Goal: Task Accomplishment & Management: Use online tool/utility

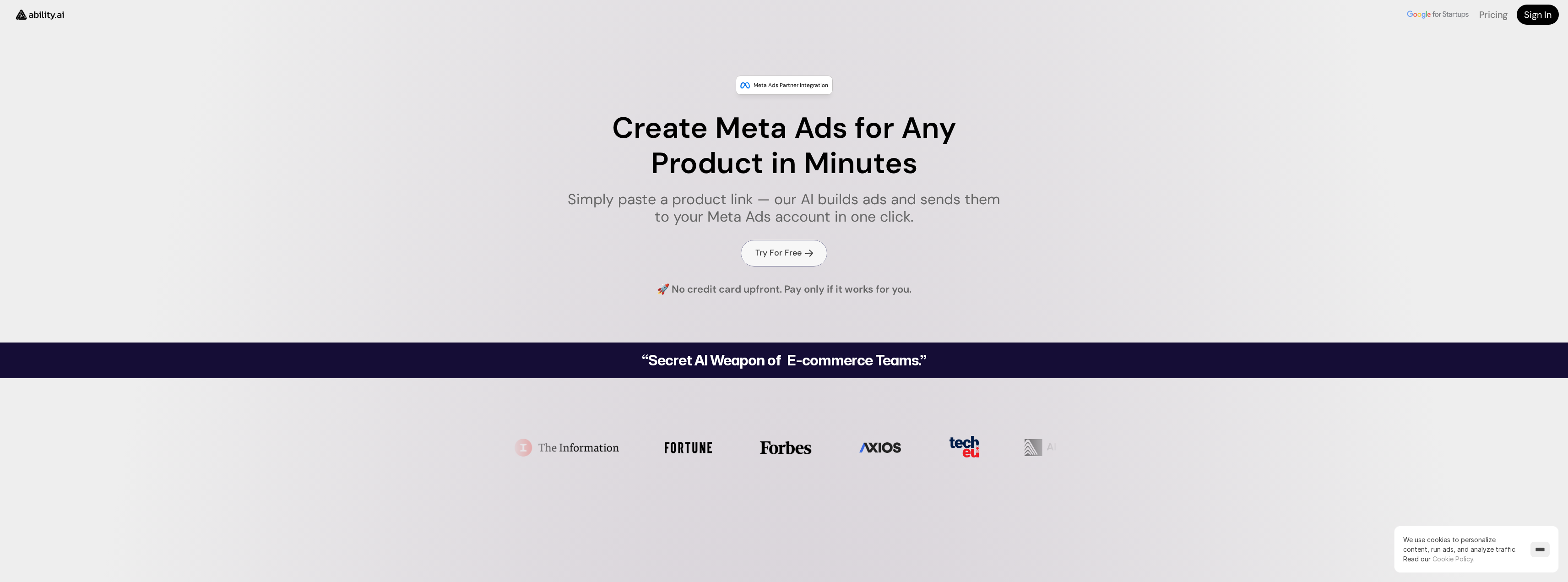
click at [790, 240] on link "Try For Free" at bounding box center [784, 252] width 87 height 26
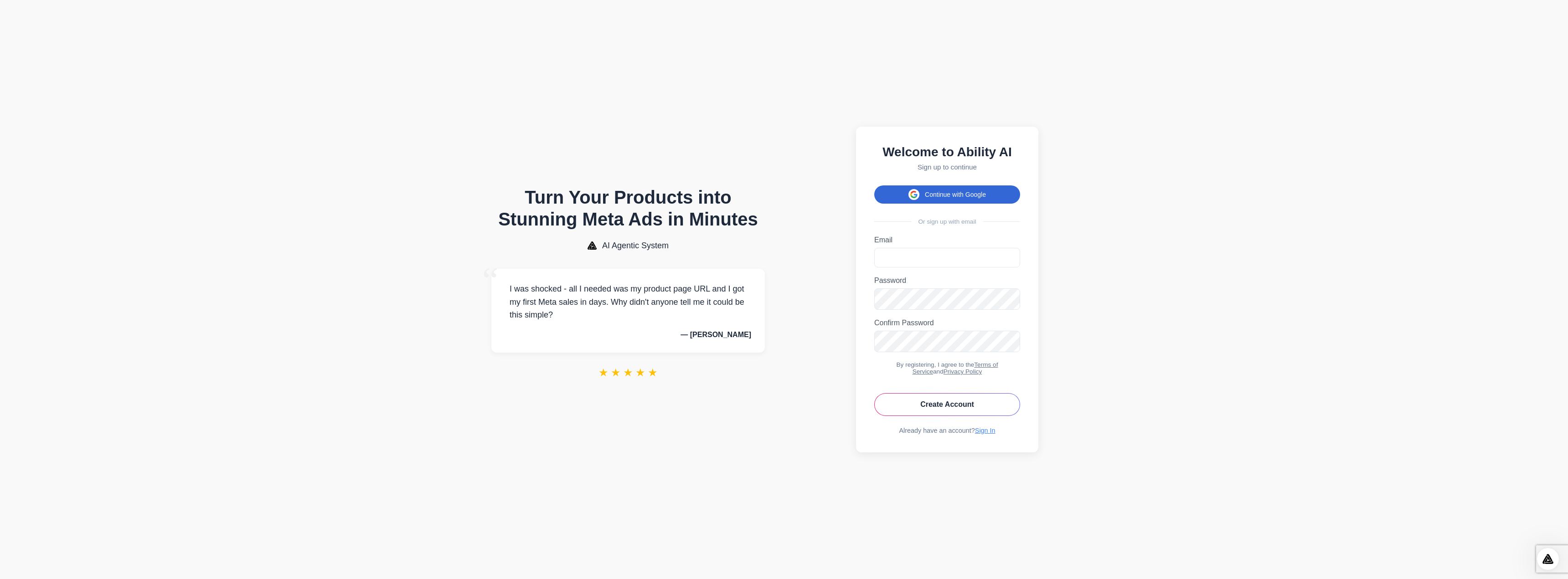
click at [974, 185] on button "Continue with Google" at bounding box center [947, 195] width 146 height 18
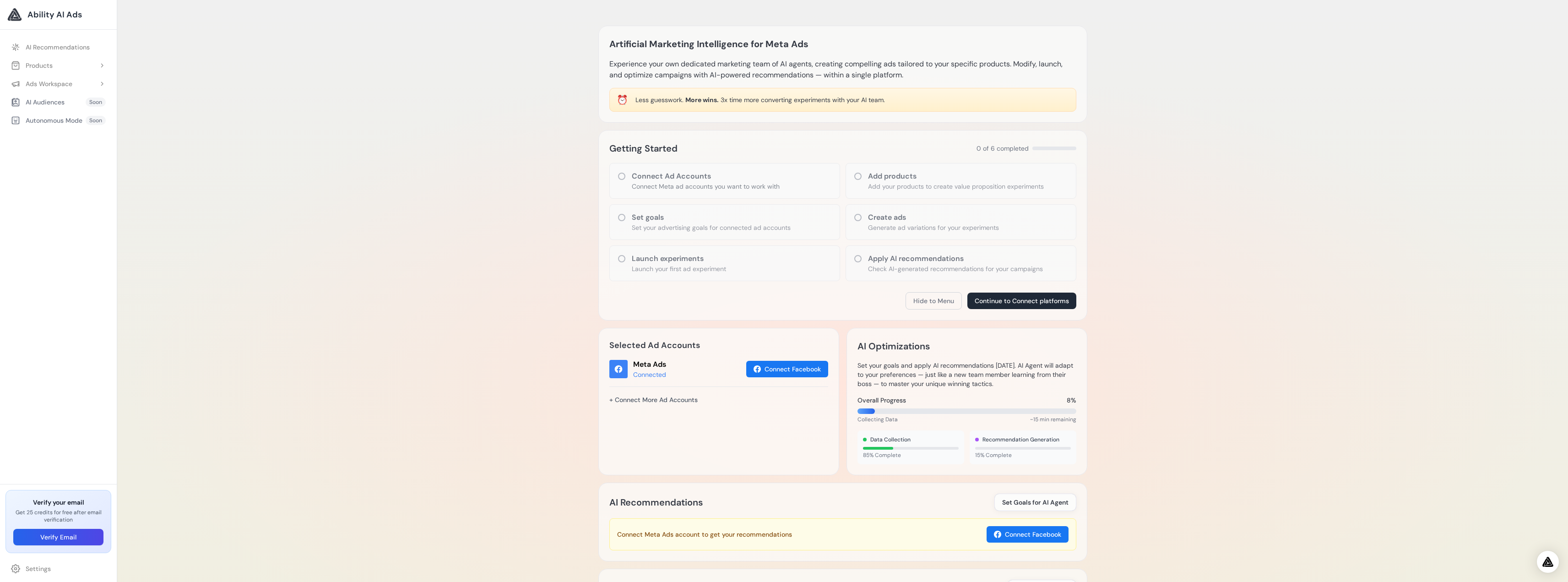
click at [754, 178] on h3 "Connect Ad Accounts" at bounding box center [705, 176] width 148 height 11
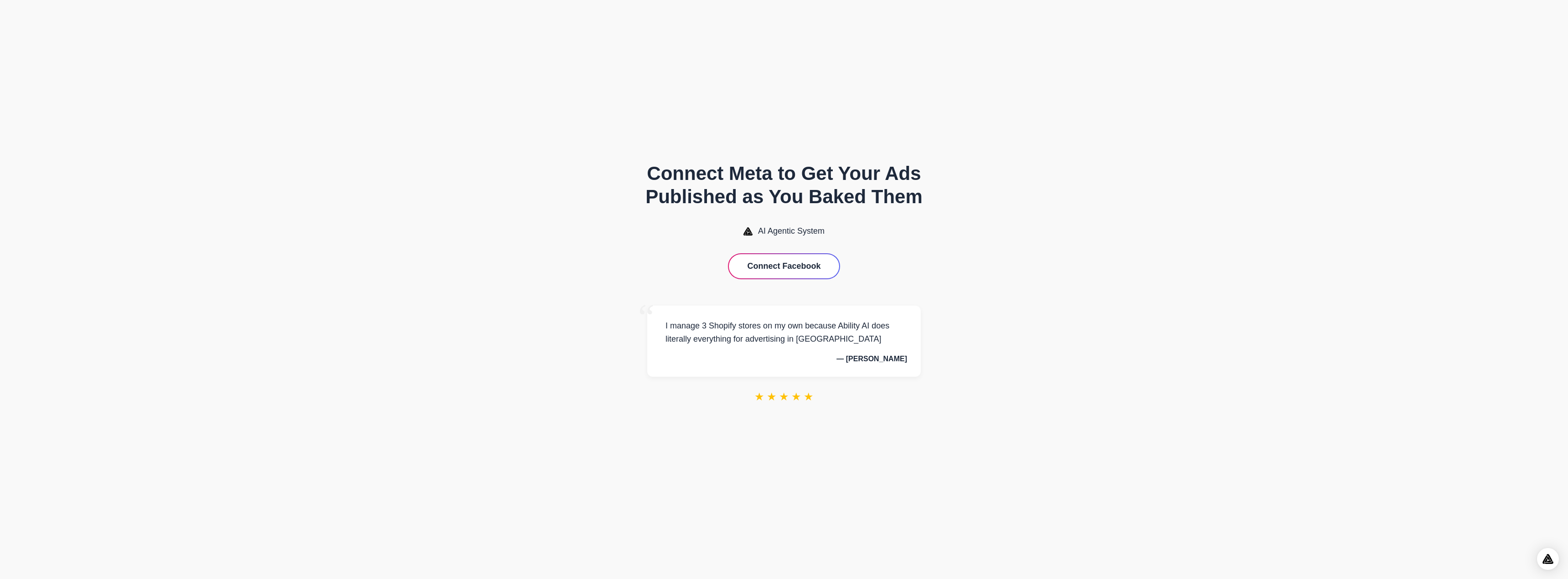
drag, startPoint x: 838, startPoint y: 290, endPoint x: 895, endPoint y: 304, distance: 58.7
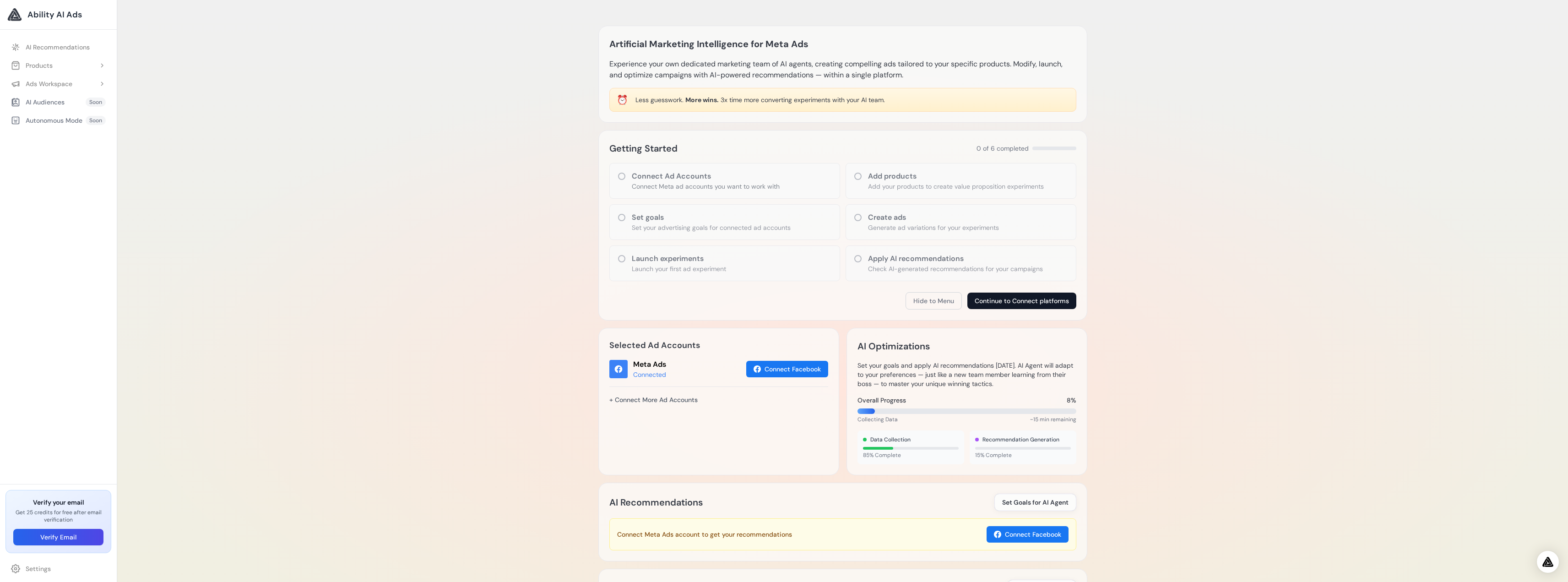
click at [992, 307] on button "Continue to Connect platforms" at bounding box center [1021, 301] width 109 height 17
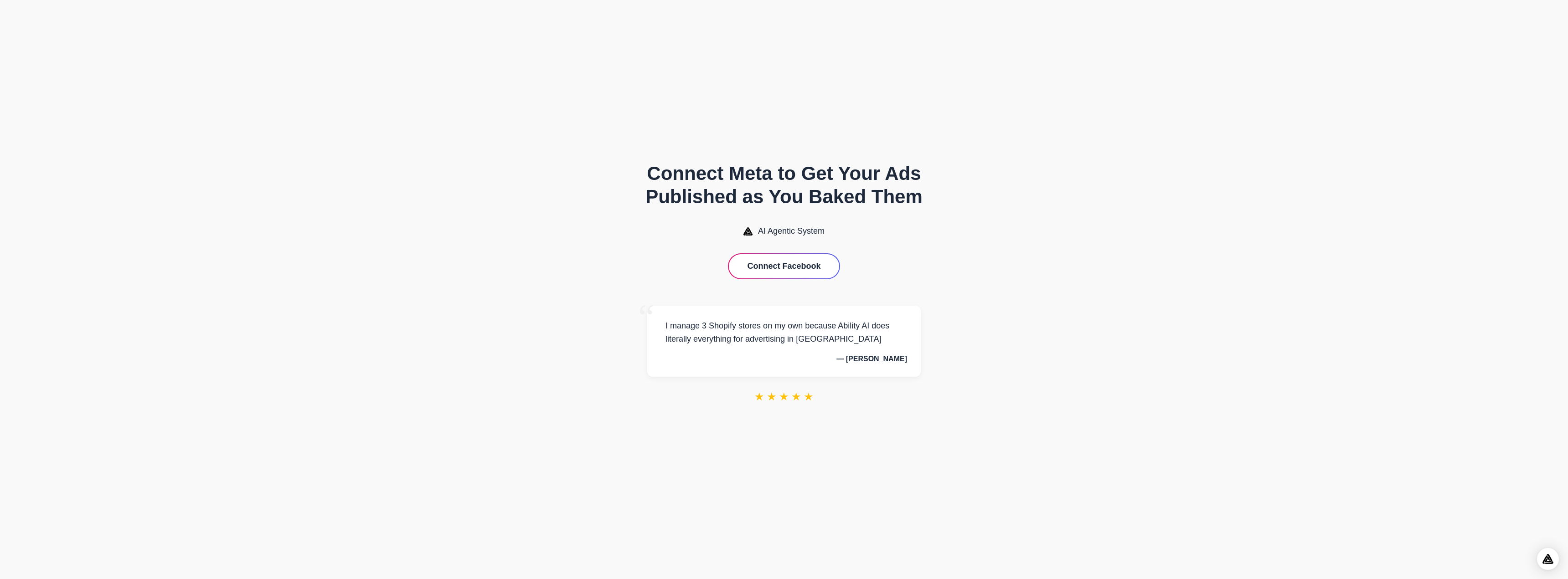
click at [789, 277] on button "Connect Facebook" at bounding box center [783, 266] width 110 height 24
